Goal: Task Accomplishment & Management: Manage account settings

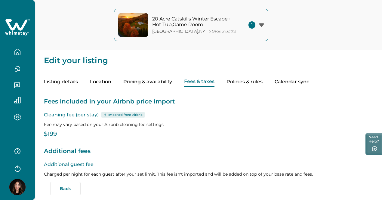
click at [259, 29] on button "20 Acre Catskills Winter Escape+ Hot Tub,Game Room [GEOGRAPHIC_DATA] , [GEOGRAP…" at bounding box center [191, 25] width 154 height 32
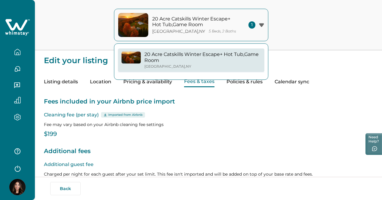
click at [293, 29] on div "20 Acre Catskills Winter Escape+ Hot Tub,Game Room [GEOGRAPHIC_DATA] , [GEOGRAP…" at bounding box center [191, 25] width 382 height 50
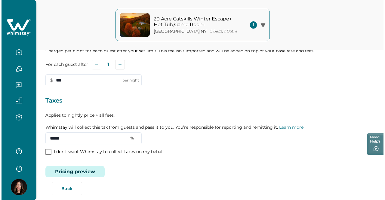
scroll to position [136, 0]
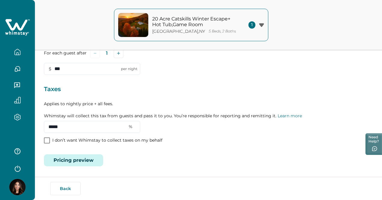
click at [71, 163] on button "Pricing preview" at bounding box center [73, 160] width 59 height 12
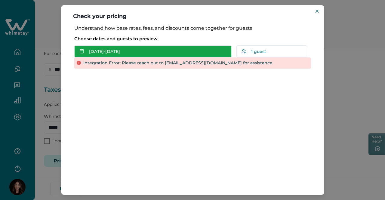
click at [131, 47] on button "[DATE] - [DATE]" at bounding box center [152, 51] width 157 height 12
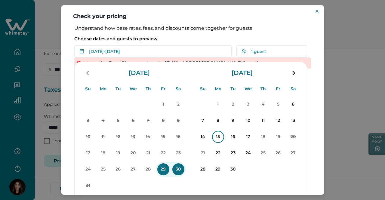
click at [215, 137] on p "15" at bounding box center [218, 137] width 12 height 12
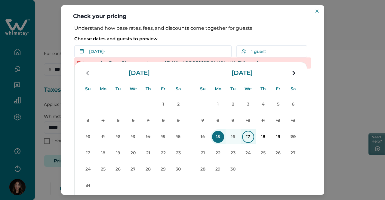
click at [245, 139] on p "17" at bounding box center [248, 137] width 12 height 12
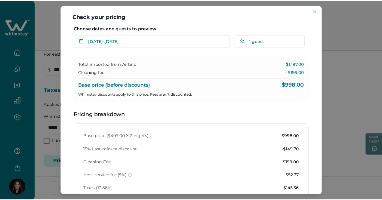
scroll to position [0, 0]
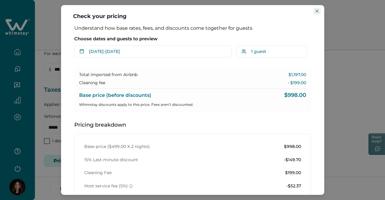
click at [318, 10] on icon "Close" at bounding box center [317, 11] width 3 height 3
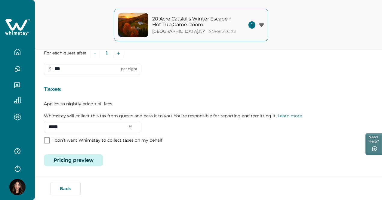
scroll to position [76, 0]
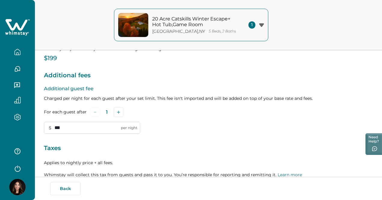
click at [95, 133] on input "***" at bounding box center [92, 128] width 96 height 12
click at [117, 113] on icon "Add" at bounding box center [118, 112] width 3 height 3
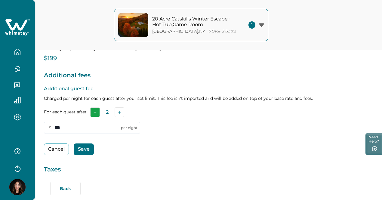
click at [96, 115] on button "Subtract" at bounding box center [95, 112] width 10 height 10
click at [90, 152] on button "Save" at bounding box center [84, 149] width 20 height 12
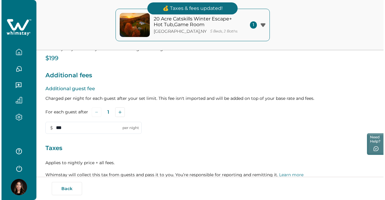
scroll to position [136, 0]
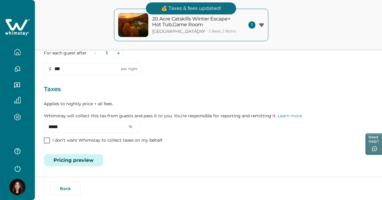
click at [83, 159] on button "Pricing preview" at bounding box center [73, 160] width 59 height 12
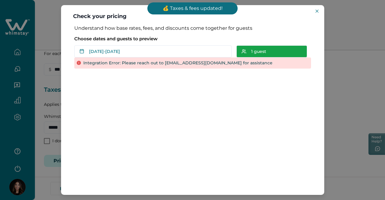
click at [287, 49] on button "1 guest" at bounding box center [271, 51] width 71 height 12
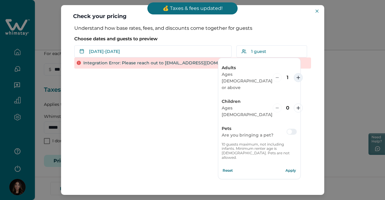
click at [296, 76] on icon "increment" at bounding box center [298, 78] width 4 height 4
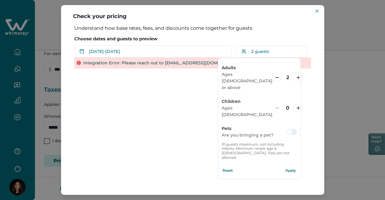
click at [182, 61] on div "Integration Error: Please reach out to [EMAIL_ADDRESS][DOMAIN_NAME] for assista…" at bounding box center [192, 62] width 237 height 11
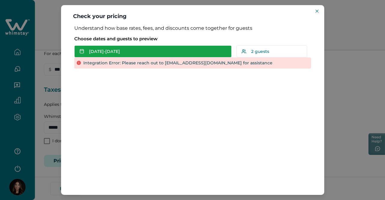
click at [181, 56] on button "[DATE] - [DATE]" at bounding box center [152, 51] width 157 height 12
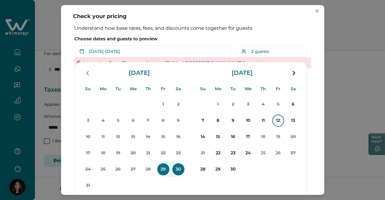
click at [279, 119] on p "12" at bounding box center [278, 121] width 12 height 12
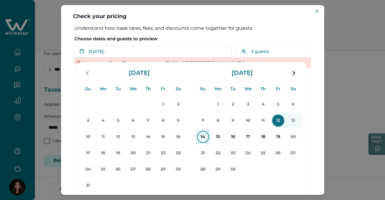
click at [205, 136] on p "14" at bounding box center [203, 137] width 12 height 12
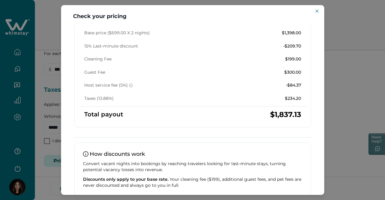
scroll to position [84, 0]
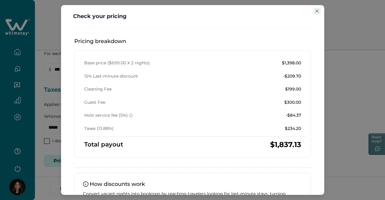
click at [316, 13] on button "Close" at bounding box center [316, 11] width 7 height 7
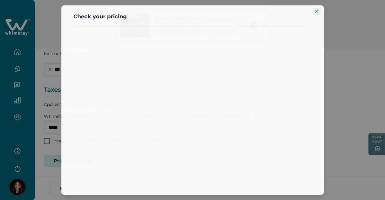
scroll to position [0, 0]
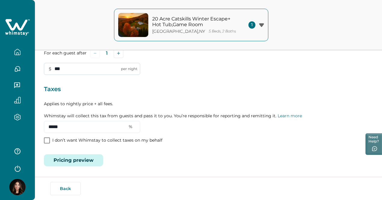
drag, startPoint x: 57, startPoint y: 69, endPoint x: 71, endPoint y: 72, distance: 14.9
click at [71, 72] on input "***" at bounding box center [92, 69] width 96 height 12
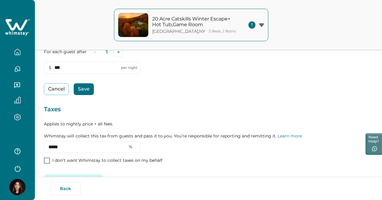
click at [85, 93] on button "Save" at bounding box center [84, 89] width 20 height 12
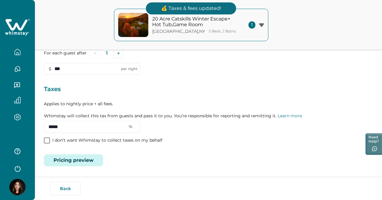
click at [98, 166] on button "Pricing preview" at bounding box center [73, 160] width 59 height 12
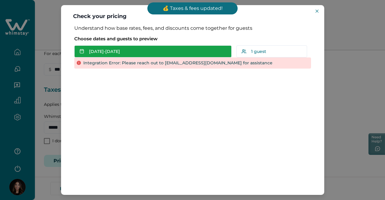
click at [185, 54] on button "[DATE] - [DATE]" at bounding box center [152, 51] width 157 height 12
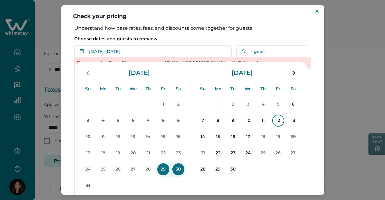
click at [274, 119] on p "12" at bounding box center [278, 121] width 12 height 12
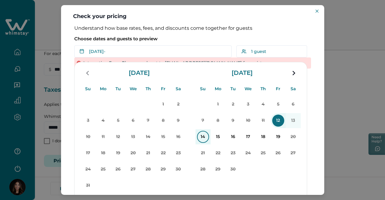
click at [206, 137] on p "14" at bounding box center [203, 137] width 12 height 12
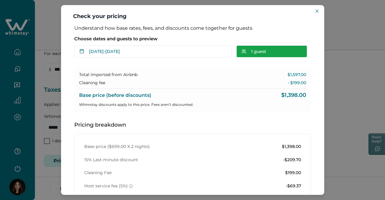
click at [284, 50] on button "1 guest" at bounding box center [271, 51] width 71 height 12
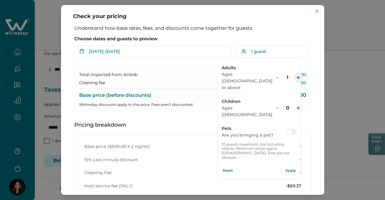
click at [294, 74] on button "increment" at bounding box center [298, 77] width 9 height 9
click at [310, 65] on div "Understand how base rates, fees, and discounts come together for guests Choose …" at bounding box center [192, 172] width 249 height 294
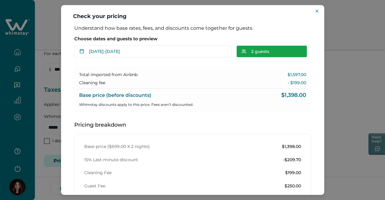
click at [281, 57] on button "2 guests" at bounding box center [271, 51] width 71 height 12
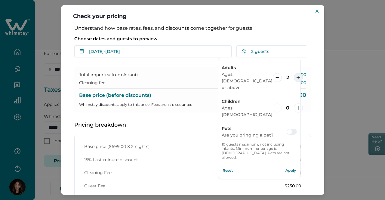
click at [294, 73] on button "increment" at bounding box center [298, 77] width 9 height 9
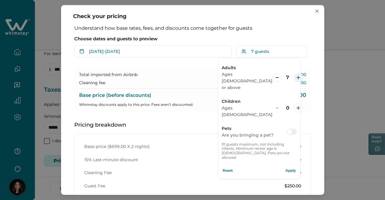
click at [294, 73] on button "increment" at bounding box center [298, 77] width 9 height 9
click at [310, 47] on div "Understand how base rates, fees, and discounts come together for guests Choose …" at bounding box center [192, 178] width 249 height 307
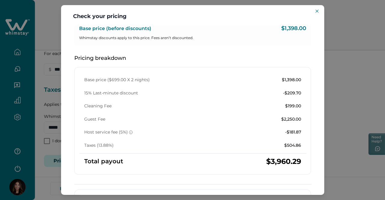
scroll to position [60, 0]
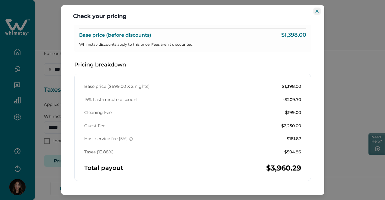
click at [318, 11] on icon "Close" at bounding box center [317, 11] width 3 height 3
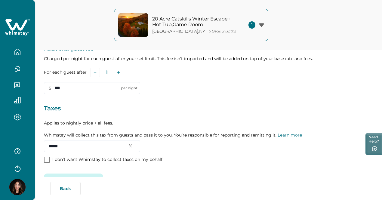
scroll to position [106, 0]
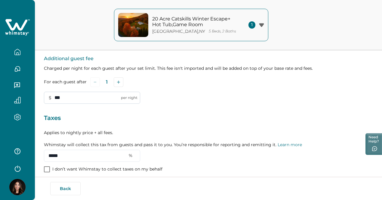
drag, startPoint x: 54, startPoint y: 99, endPoint x: 58, endPoint y: 102, distance: 5.5
click at [58, 102] on input "***" at bounding box center [92, 98] width 96 height 12
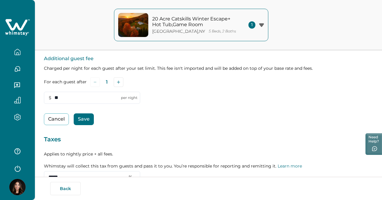
click at [87, 122] on button "Save" at bounding box center [84, 119] width 20 height 12
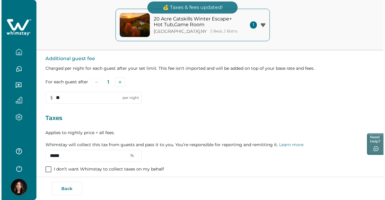
scroll to position [136, 0]
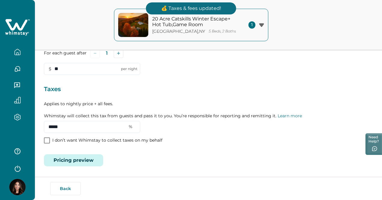
click at [85, 168] on div "Edit your listing Listing details Location Pricing & availability Fees & taxes …" at bounding box center [208, 32] width 347 height 335
click at [85, 163] on button "Pricing preview" at bounding box center [73, 160] width 59 height 12
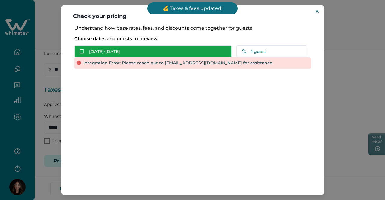
click at [213, 53] on button "[DATE] - [DATE]" at bounding box center [152, 51] width 157 height 12
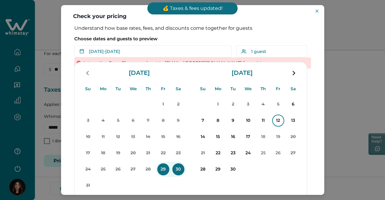
click at [275, 117] on p "12" at bounding box center [278, 121] width 12 height 12
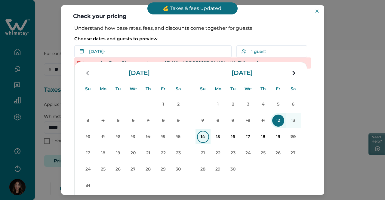
click at [205, 134] on p "14" at bounding box center [203, 137] width 12 height 12
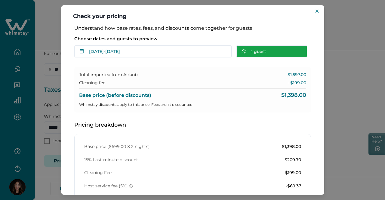
click at [267, 49] on button "1 guest" at bounding box center [271, 51] width 71 height 12
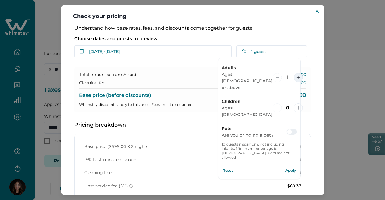
click at [294, 73] on button "increment" at bounding box center [298, 77] width 9 height 9
click at [311, 66] on div "Understand how base rates, fees, and discounts come together for guests Choose …" at bounding box center [192, 172] width 249 height 294
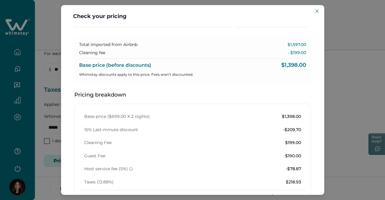
scroll to position [0, 0]
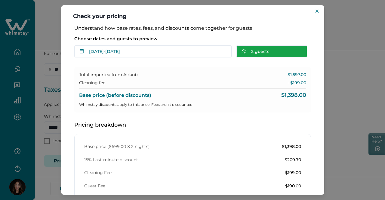
click at [293, 54] on button "2 guests" at bounding box center [271, 51] width 71 height 12
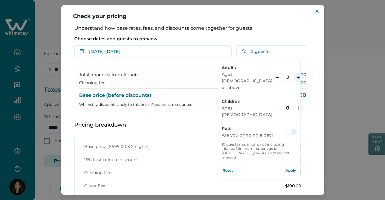
click at [296, 76] on icon "increment" at bounding box center [298, 78] width 4 height 4
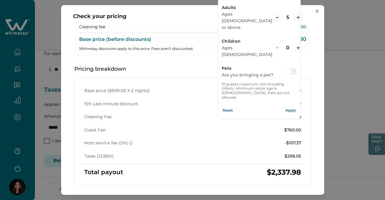
scroll to position [60, 0]
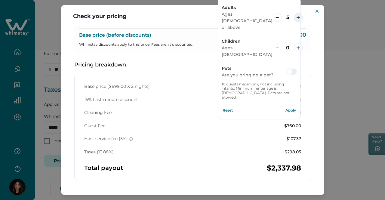
click at [296, 16] on icon "increment" at bounding box center [298, 18] width 4 height 4
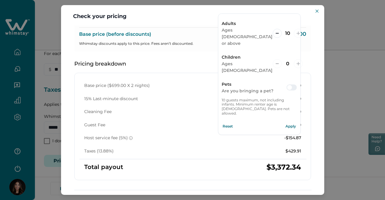
scroll to position [31, 0]
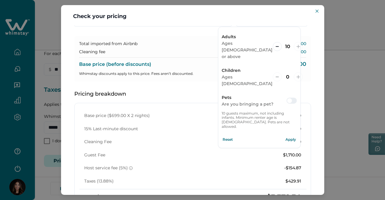
click at [292, 98] on span at bounding box center [289, 100] width 5 height 5
click at [274, 42] on button "decrement" at bounding box center [276, 46] width 9 height 9
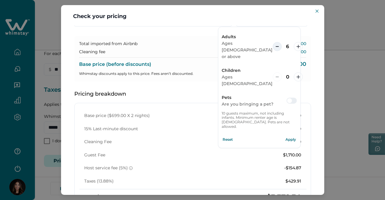
click at [274, 42] on button "decrement" at bounding box center [276, 46] width 9 height 9
click at [315, 125] on div "Understand how base rates, fees, and discounts come together for guests Choose …" at bounding box center [192, 110] width 263 height 170
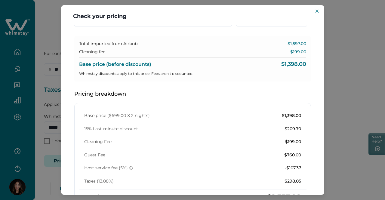
click at [333, 98] on div "Check your pricing Understand how base rates, fees, and discounts come together…" at bounding box center [192, 100] width 385 height 200
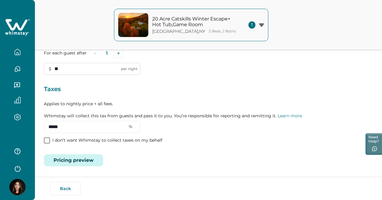
click at [59, 69] on input "**" at bounding box center [92, 69] width 96 height 12
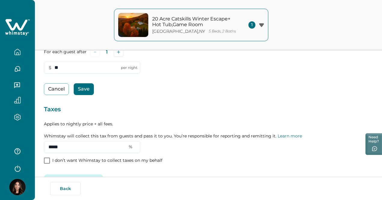
type input "**"
click at [82, 89] on button "Save" at bounding box center [84, 89] width 20 height 12
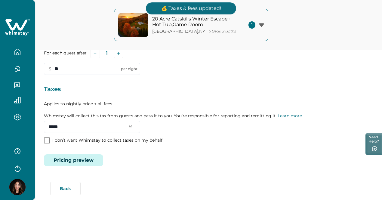
click at [82, 163] on button "Pricing preview" at bounding box center [73, 160] width 59 height 12
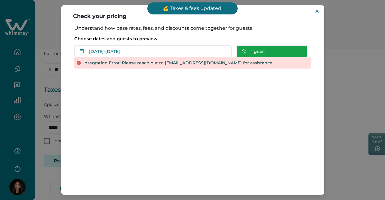
click at [289, 45] on button "1 guest" at bounding box center [271, 51] width 71 height 12
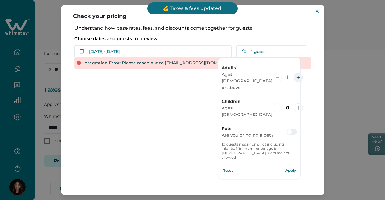
click at [296, 76] on icon "increment" at bounding box center [298, 78] width 4 height 4
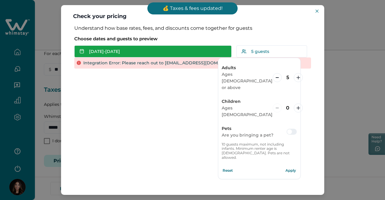
click at [187, 48] on button "[DATE] - [DATE]" at bounding box center [152, 51] width 157 height 12
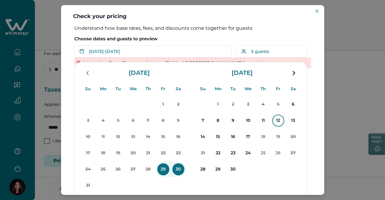
click at [279, 120] on p "12" at bounding box center [278, 121] width 12 height 12
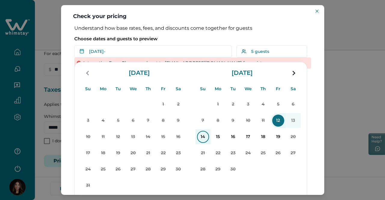
drag, startPoint x: 210, startPoint y: 133, endPoint x: 206, endPoint y: 134, distance: 4.1
click at [209, 134] on button "14" at bounding box center [202, 136] width 15 height 15
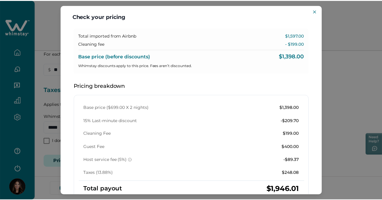
scroll to position [30, 0]
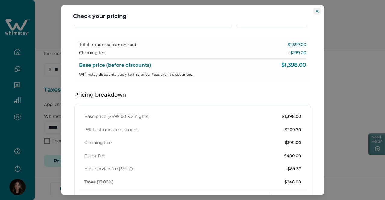
click at [318, 13] on button "Close" at bounding box center [316, 11] width 7 height 7
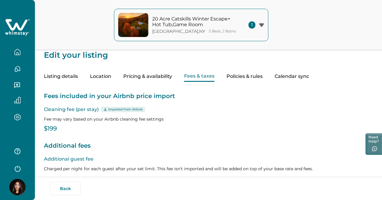
scroll to position [0, 0]
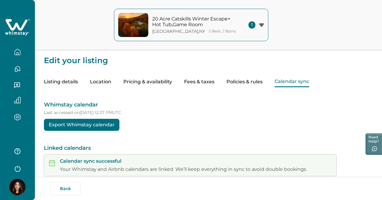
click at [309, 83] on button "Calendar sync" at bounding box center [292, 82] width 35 height 11
click at [62, 83] on button "Listing details" at bounding box center [61, 82] width 34 height 11
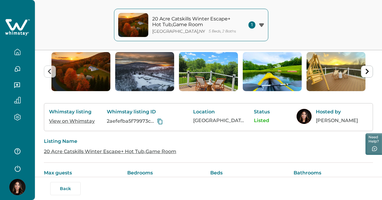
scroll to position [60, 0]
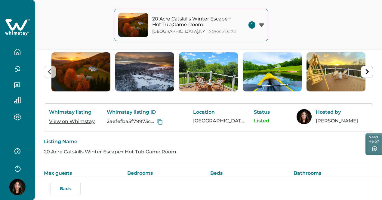
click at [88, 122] on link "View on Whimstay" at bounding box center [72, 122] width 46 height 6
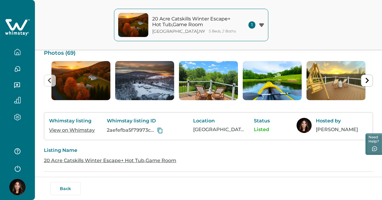
scroll to position [0, 0]
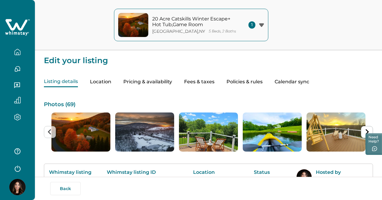
click at [171, 85] on button "Pricing & availability" at bounding box center [147, 82] width 49 height 11
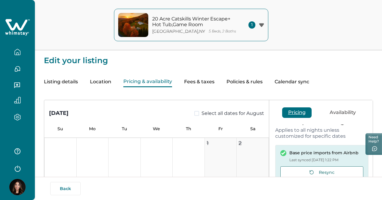
scroll to position [18, 0]
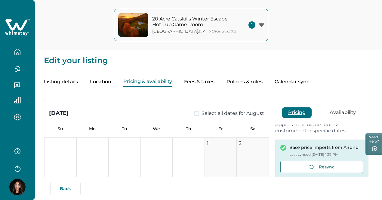
type input "*"
type input "**"
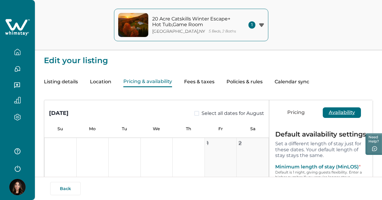
click at [323, 115] on button "Availability" at bounding box center [342, 112] width 38 height 11
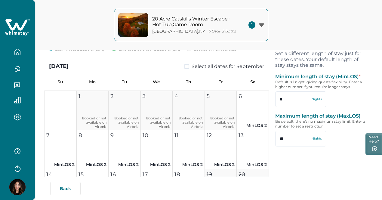
scroll to position [301, 0]
